Goal: Transaction & Acquisition: Purchase product/service

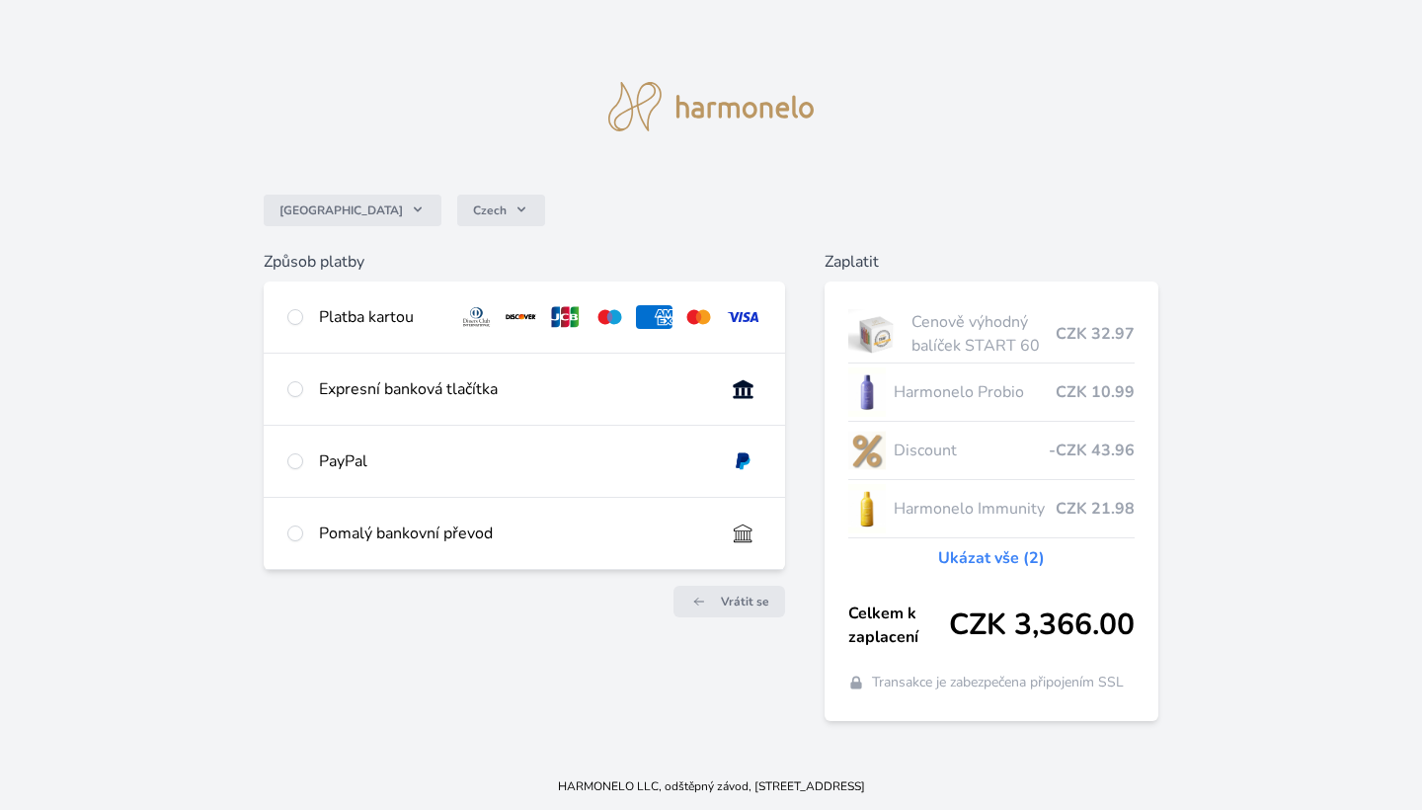
click at [301, 314] on input "radio" at bounding box center [295, 317] width 16 height 16
radio input "true"
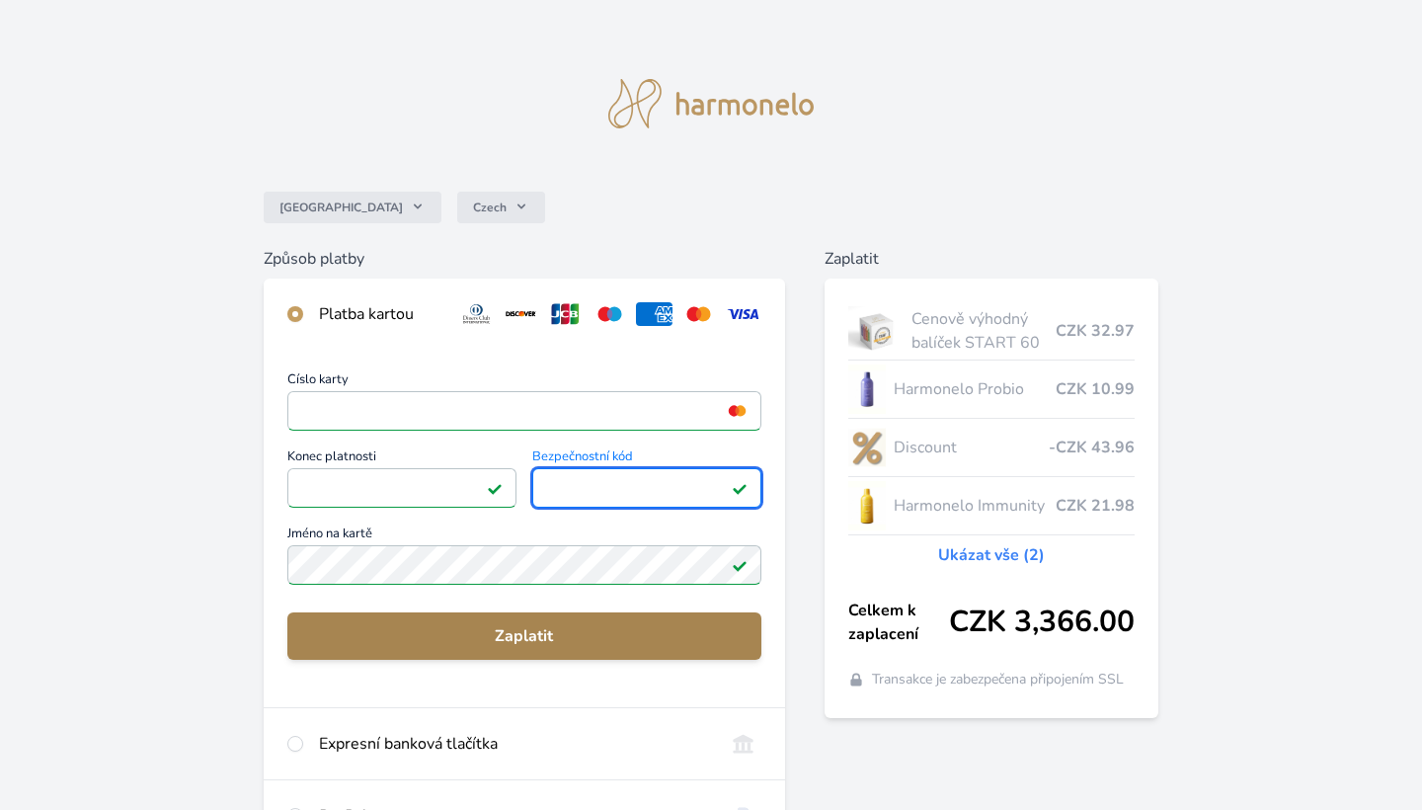
click at [553, 639] on span "Zaplatit" at bounding box center [524, 636] width 442 height 24
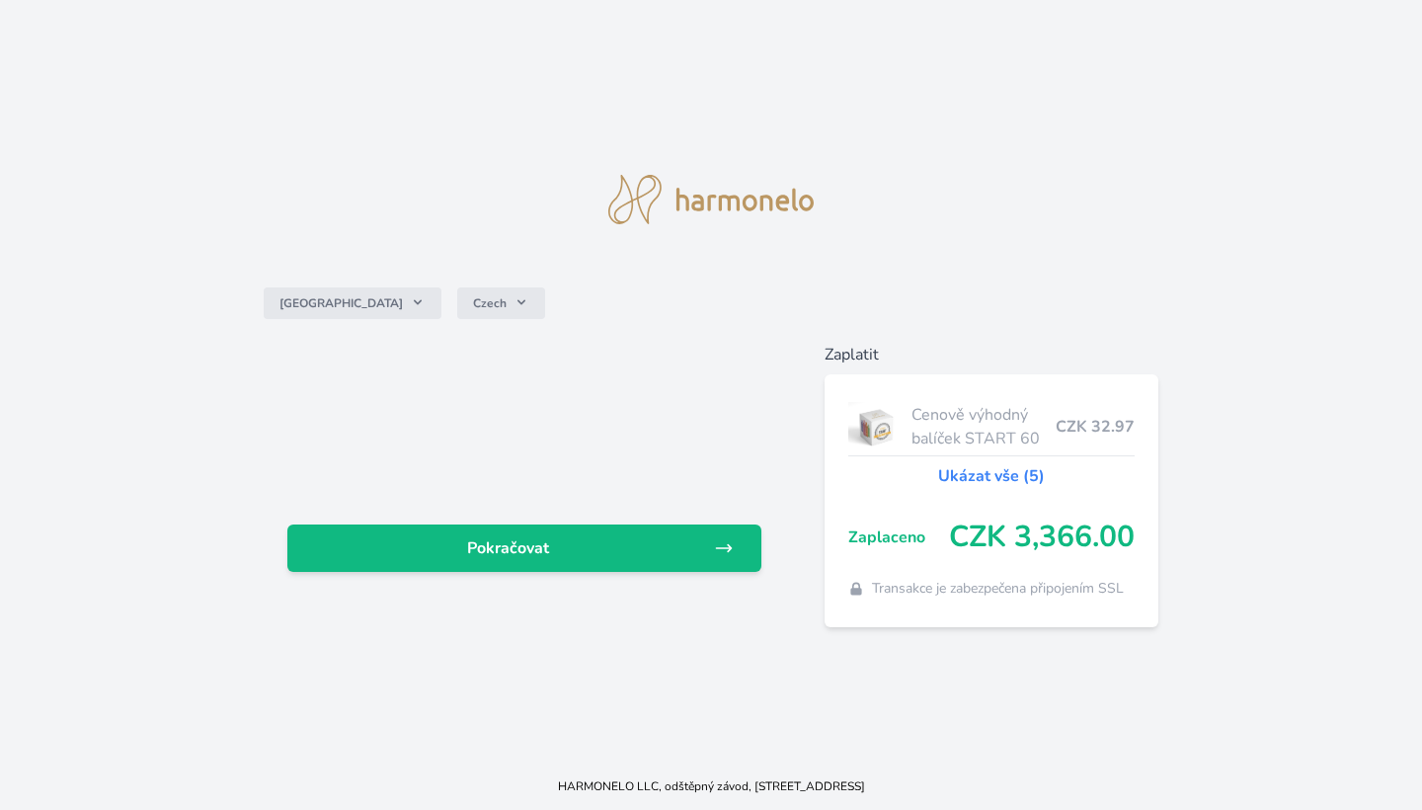
click at [991, 472] on link "Ukázat vše (5)" at bounding box center [991, 476] width 107 height 24
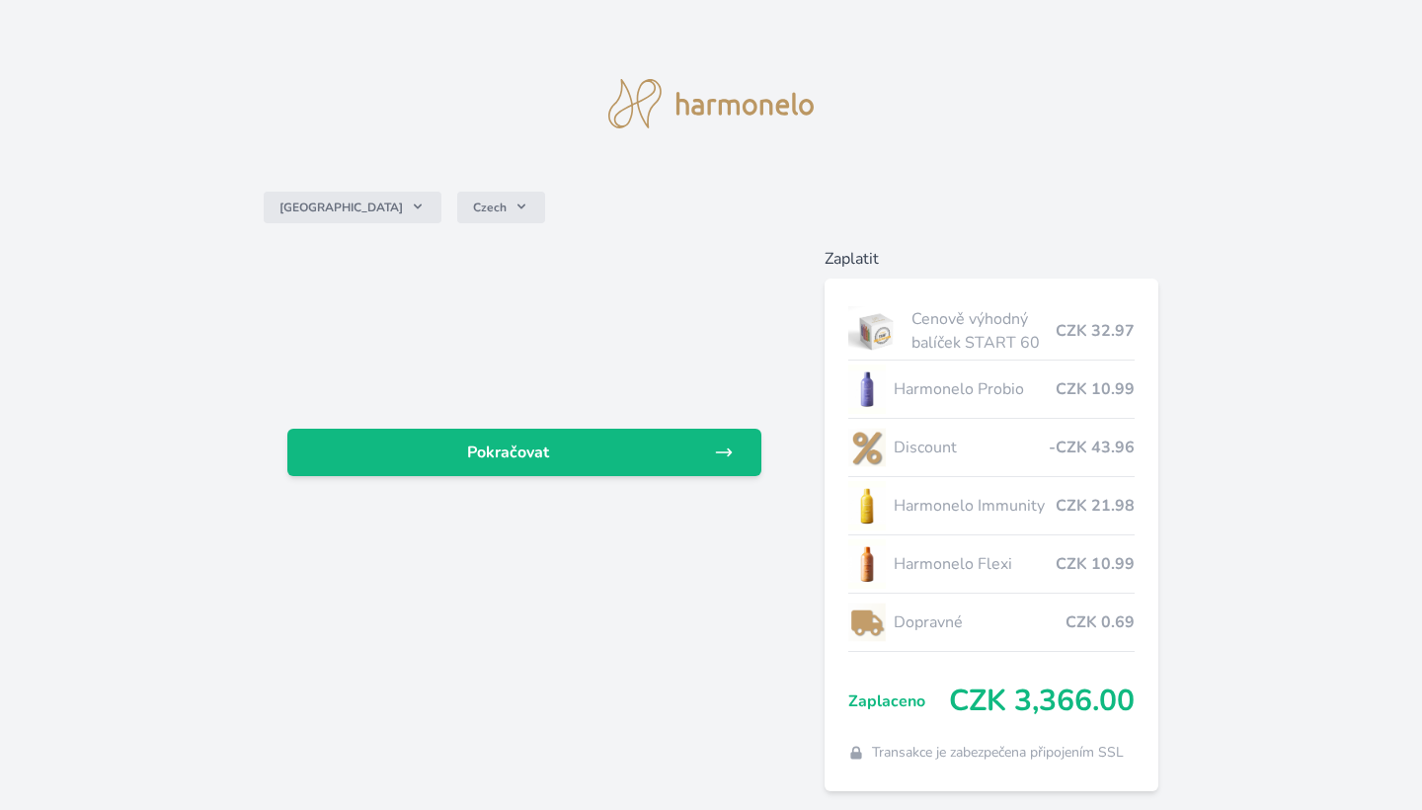
click at [742, 102] on img at bounding box center [710, 103] width 205 height 49
click at [761, 109] on img at bounding box center [710, 103] width 205 height 49
click at [610, 111] on img at bounding box center [710, 103] width 205 height 49
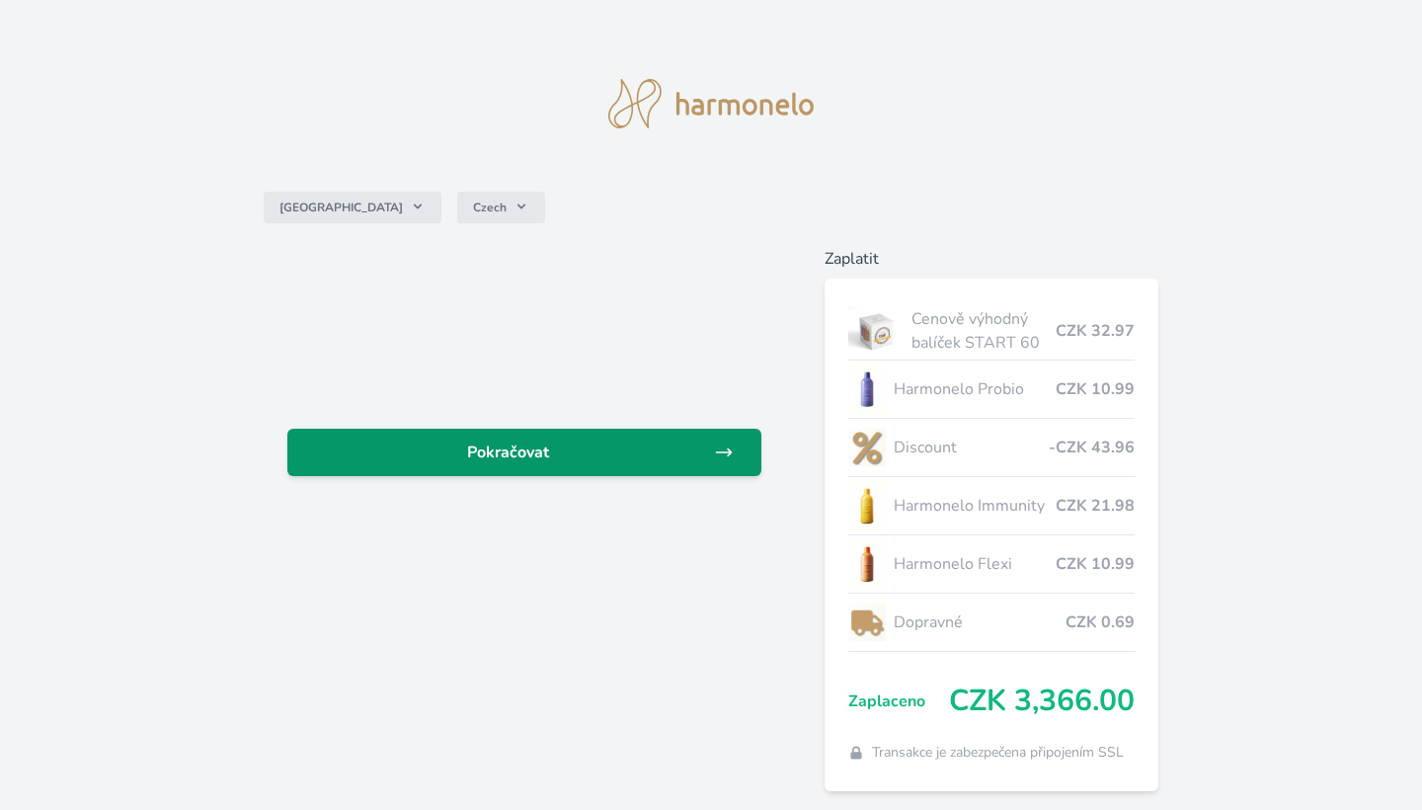
click at [635, 442] on span "Pokračovat" at bounding box center [508, 452] width 411 height 24
